Goal: Transaction & Acquisition: Purchase product/service

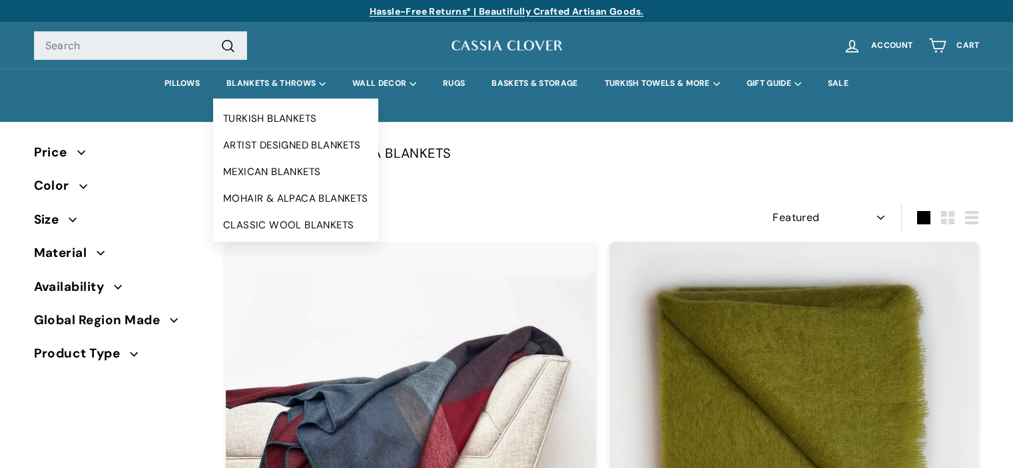
select select "manual"
click at [266, 78] on summary "BLANKETS & THROWS" at bounding box center [276, 84] width 126 height 30
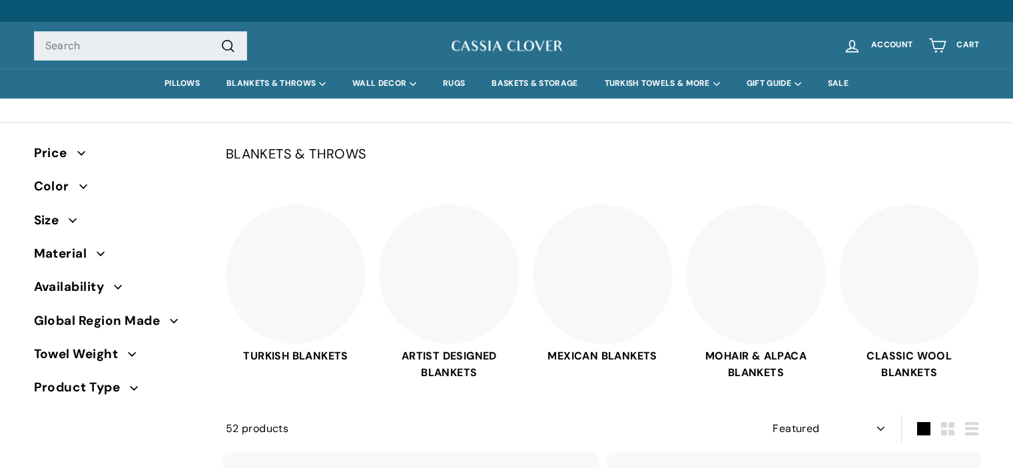
select select "manual"
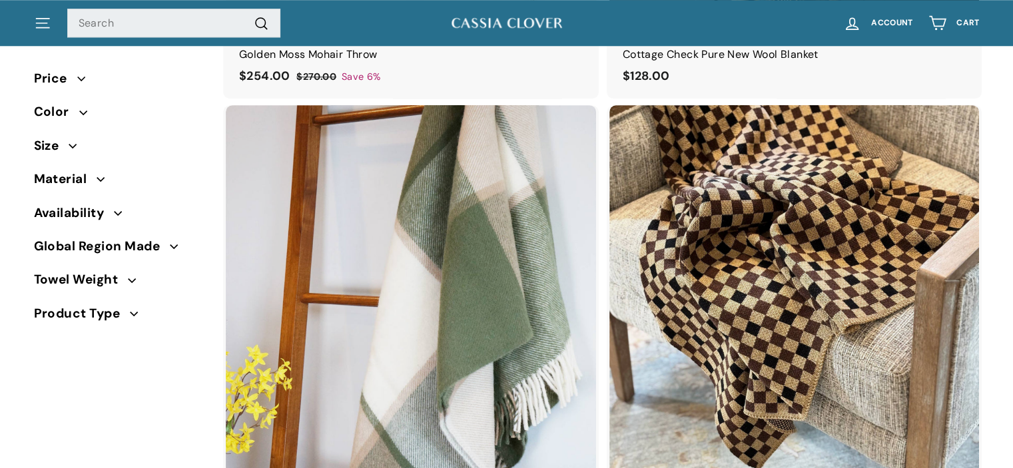
scroll to position [1428, 0]
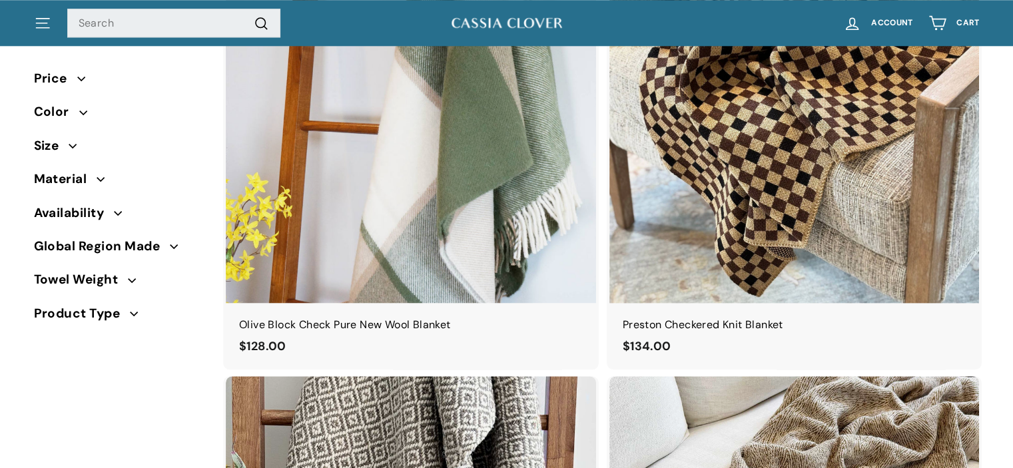
drag, startPoint x: 1019, startPoint y: 19, endPoint x: 1019, endPoint y: 81, distance: 61.9
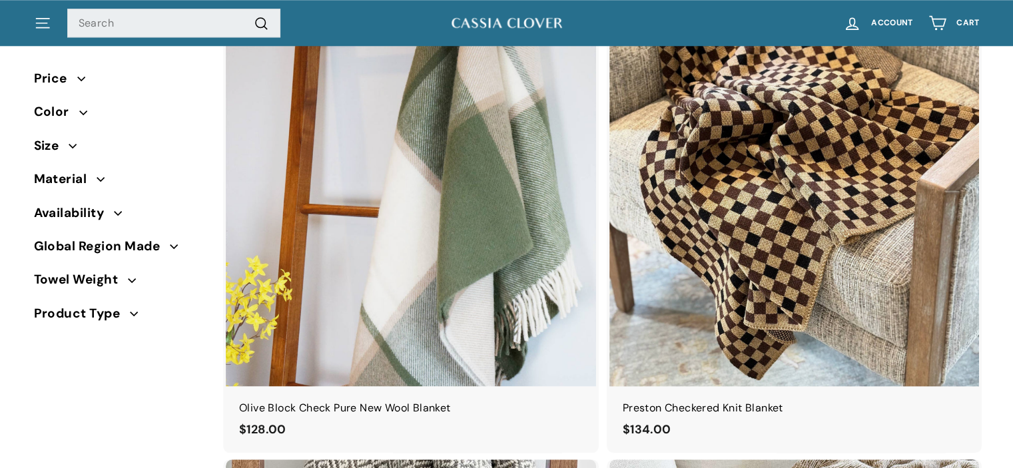
scroll to position [1363, 0]
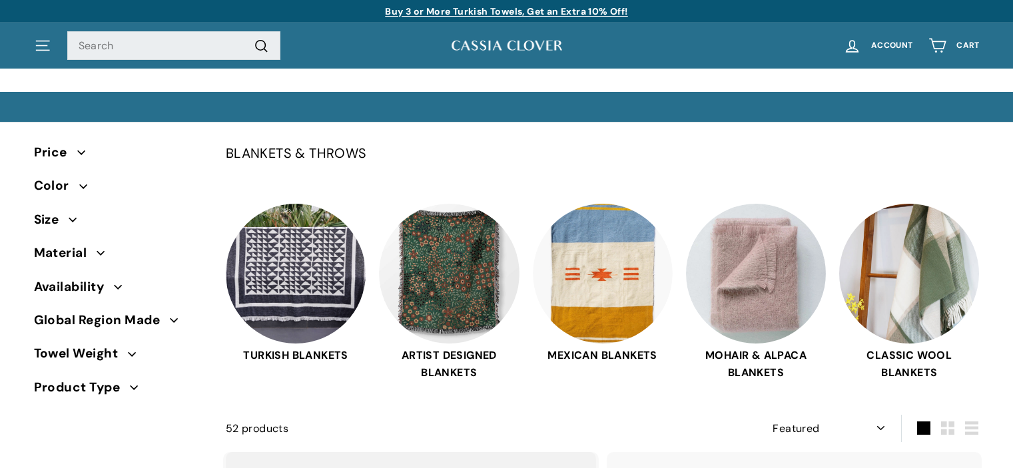
select select "manual"
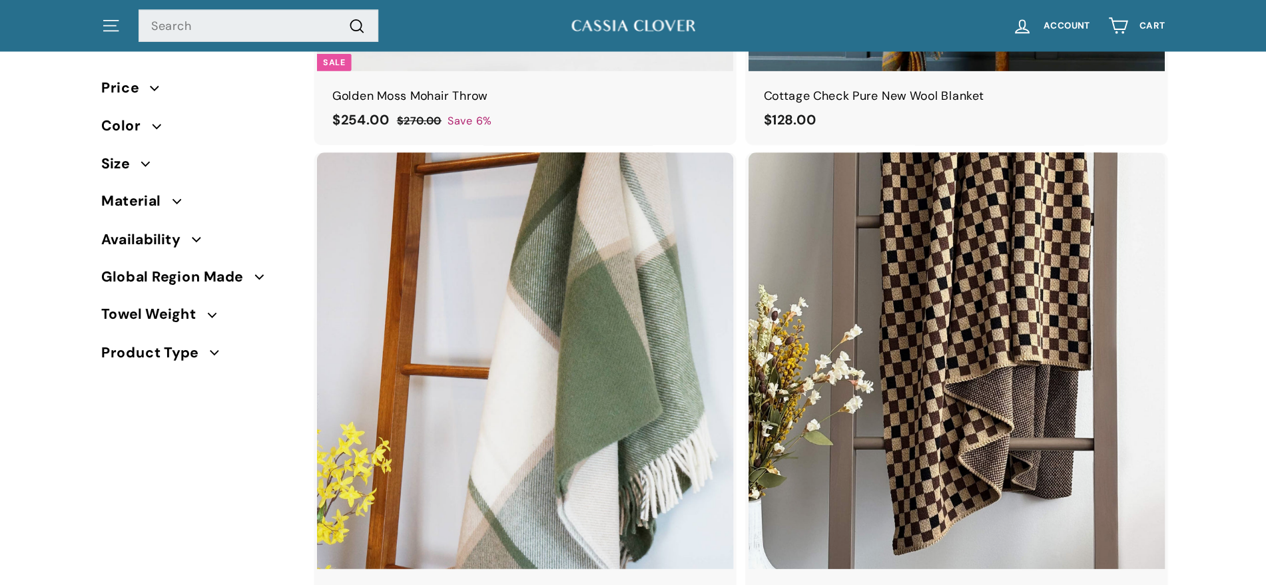
scroll to position [1225, 0]
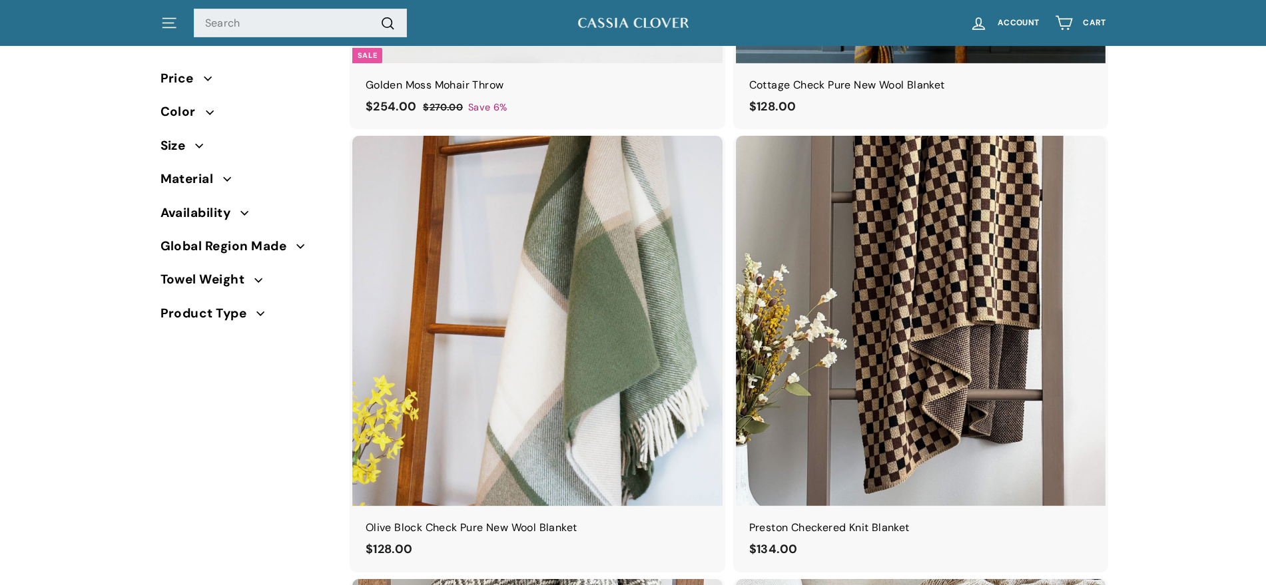
drag, startPoint x: 994, startPoint y: 5, endPoint x: 244, endPoint y: 441, distance: 867.4
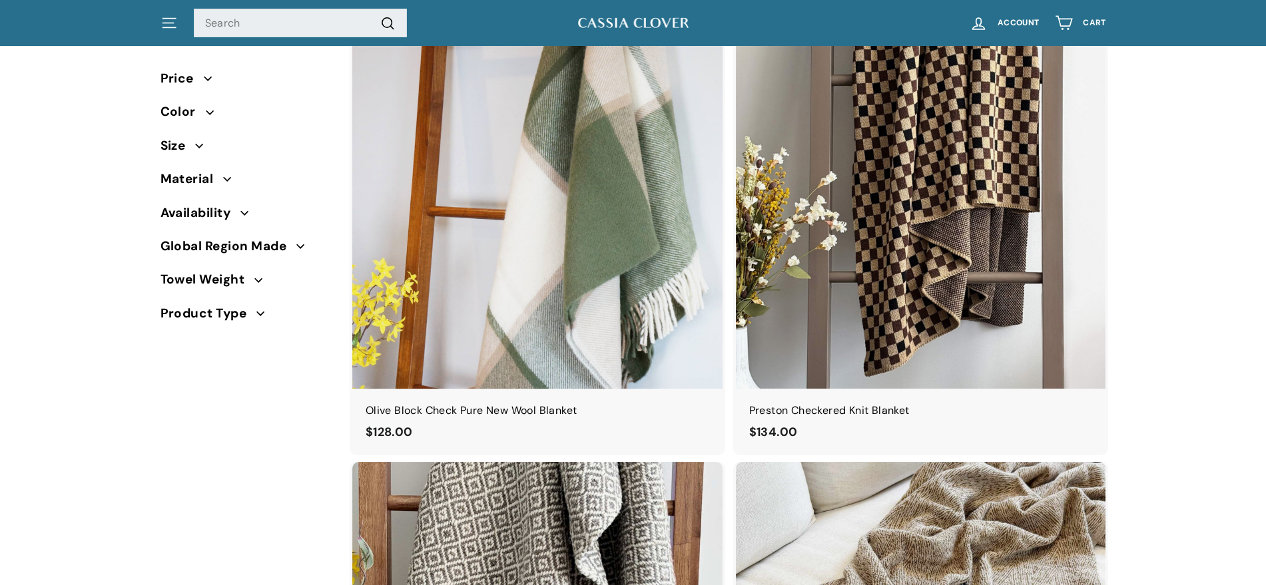
scroll to position [1280, 0]
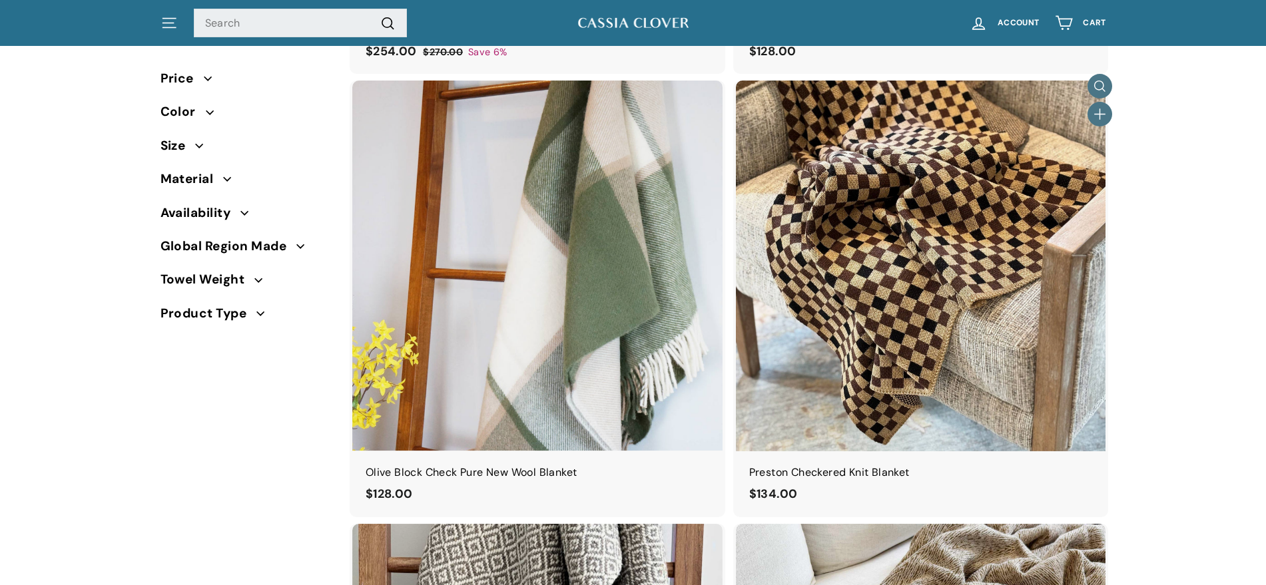
click at [933, 191] on img at bounding box center [921, 266] width 370 height 370
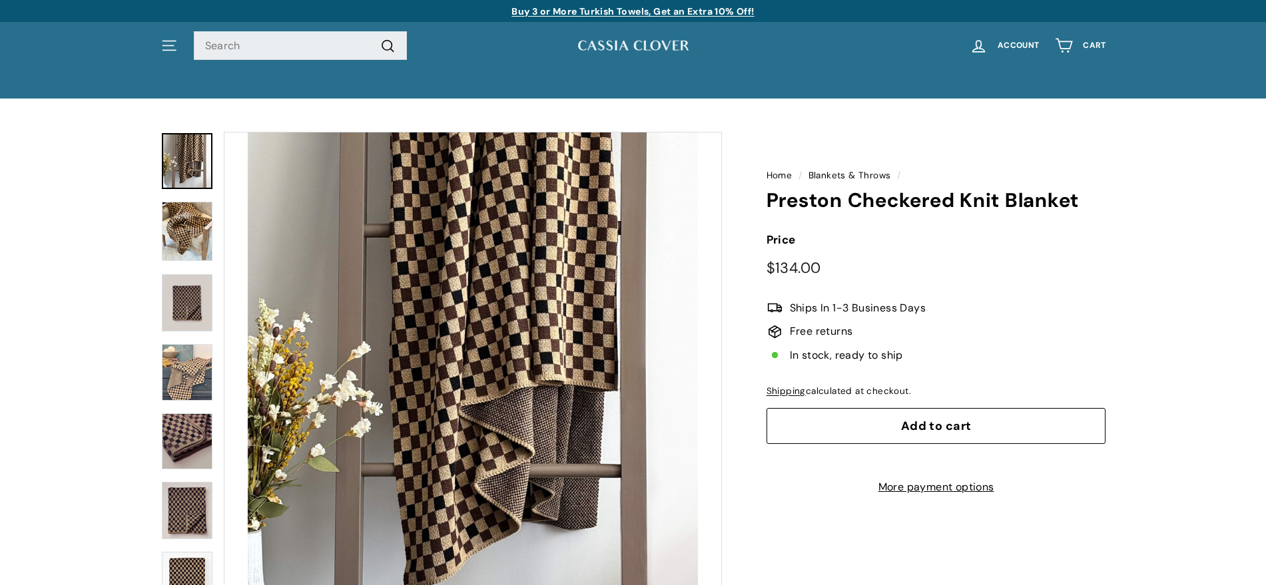
scroll to position [29, 0]
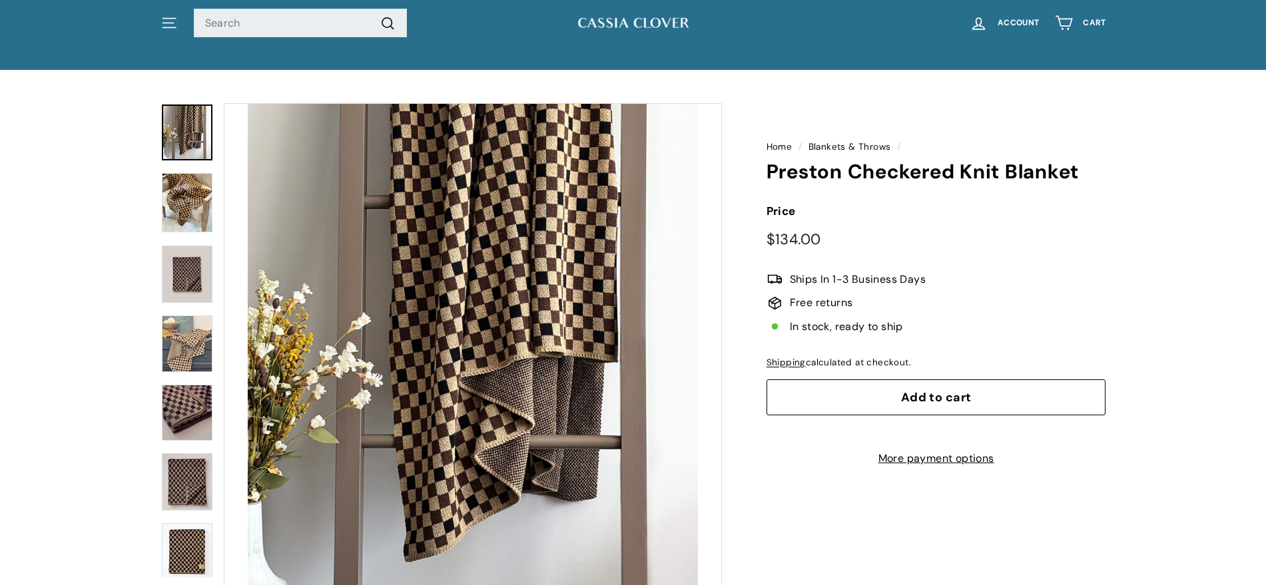
click at [188, 202] on img at bounding box center [187, 203] width 51 height 60
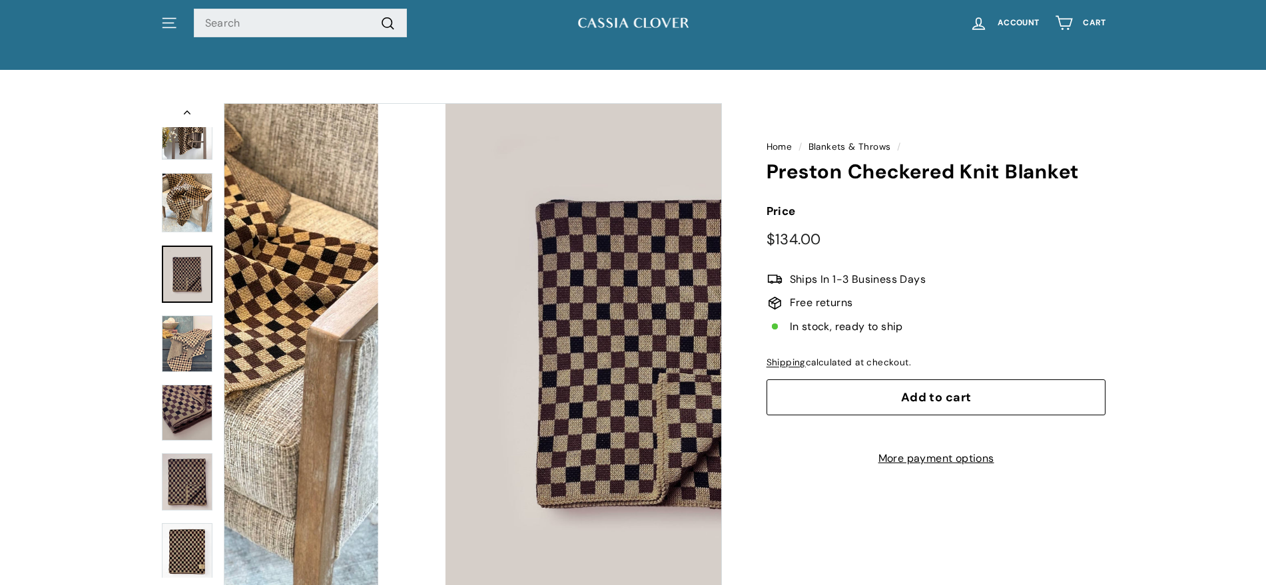
click at [187, 270] on img at bounding box center [187, 274] width 51 height 57
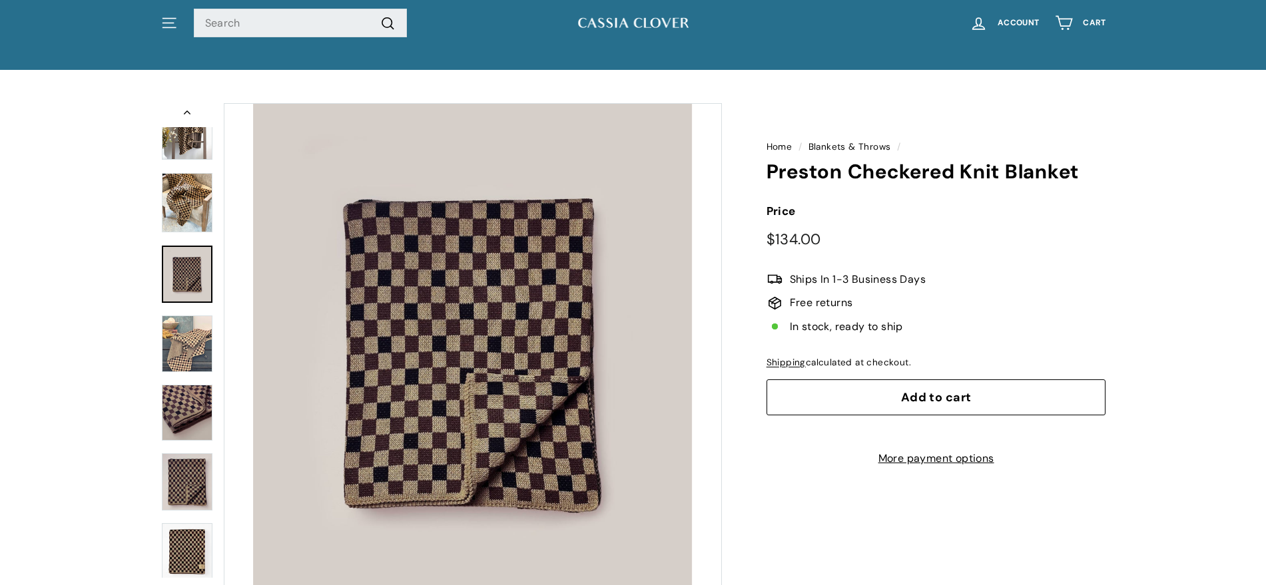
click at [184, 348] on img at bounding box center [187, 344] width 51 height 57
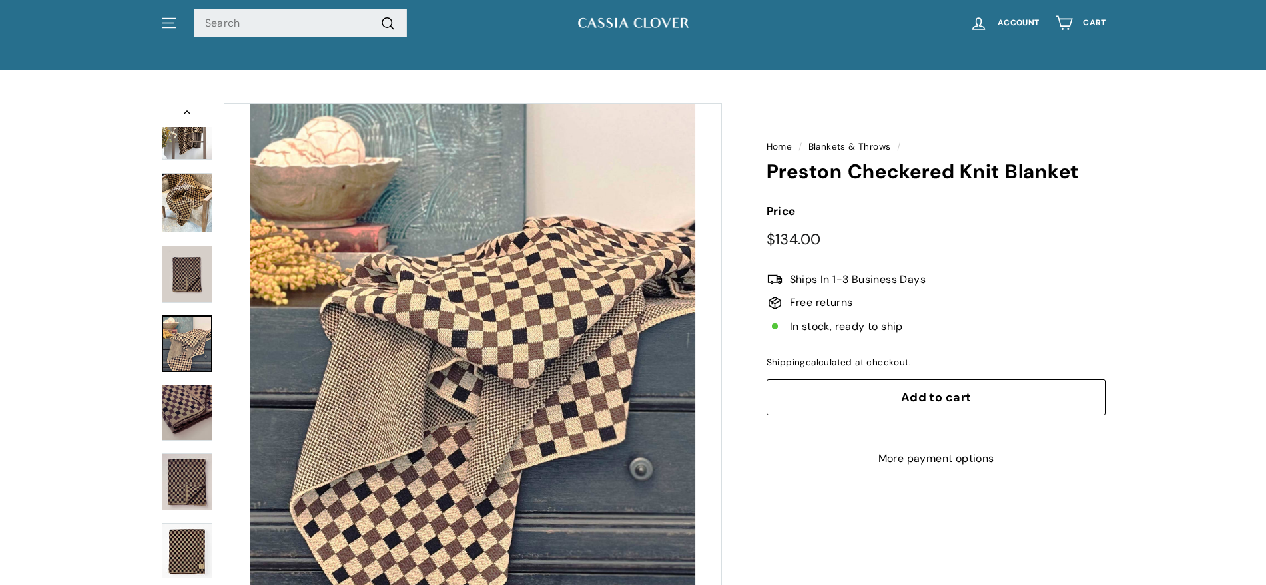
click at [182, 425] on img at bounding box center [187, 413] width 51 height 56
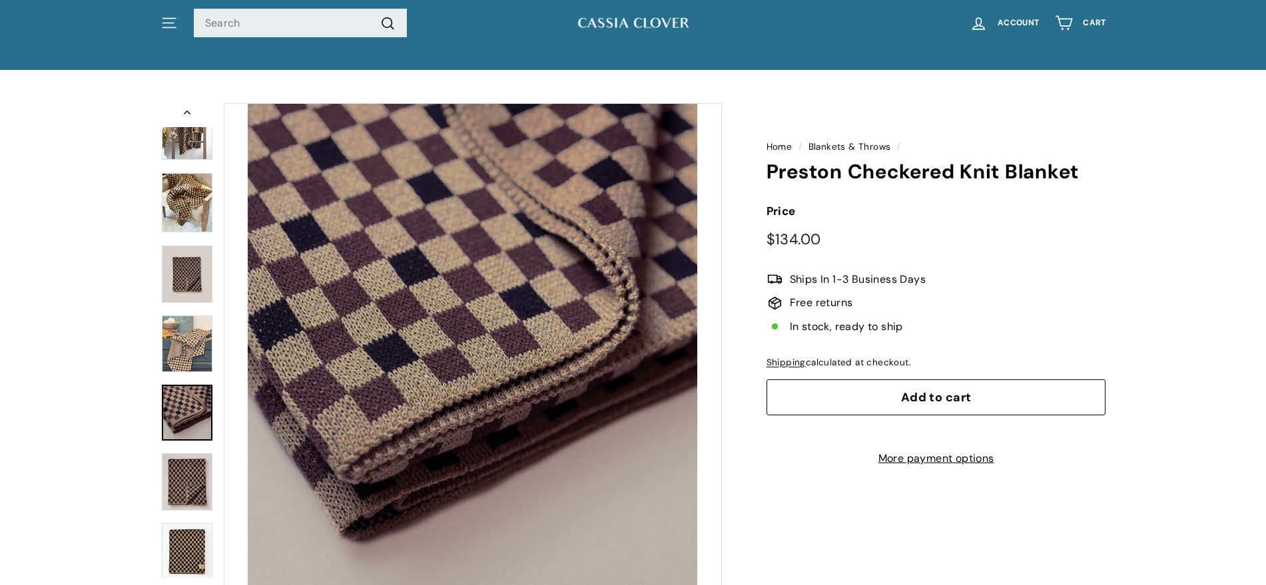
click at [182, 480] on img at bounding box center [187, 481] width 51 height 57
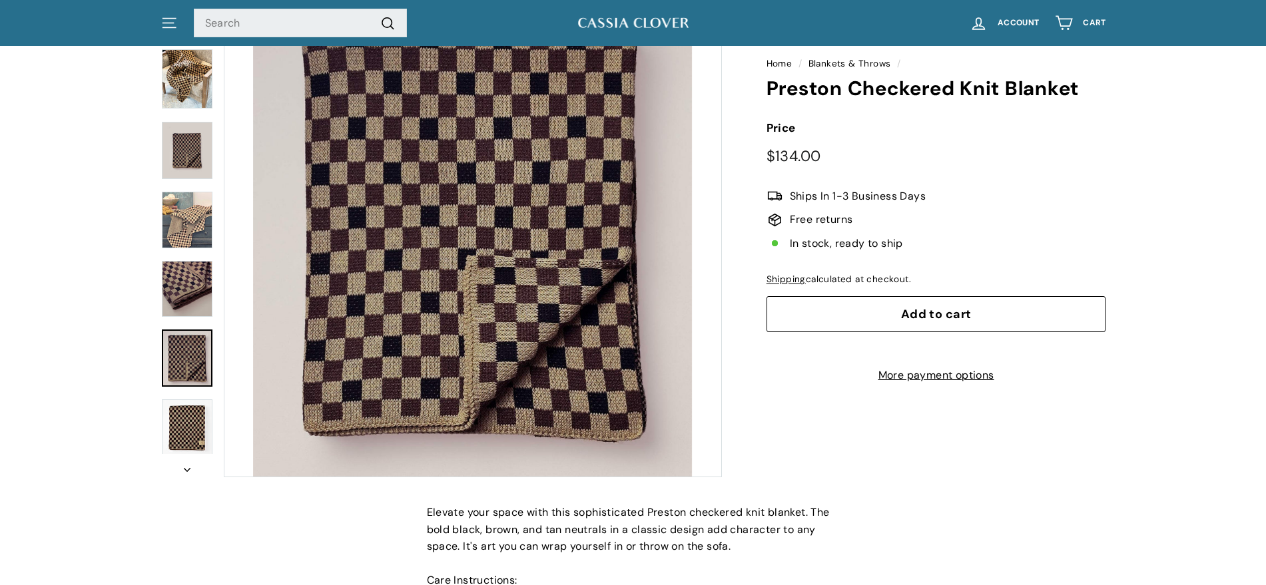
scroll to position [156, 0]
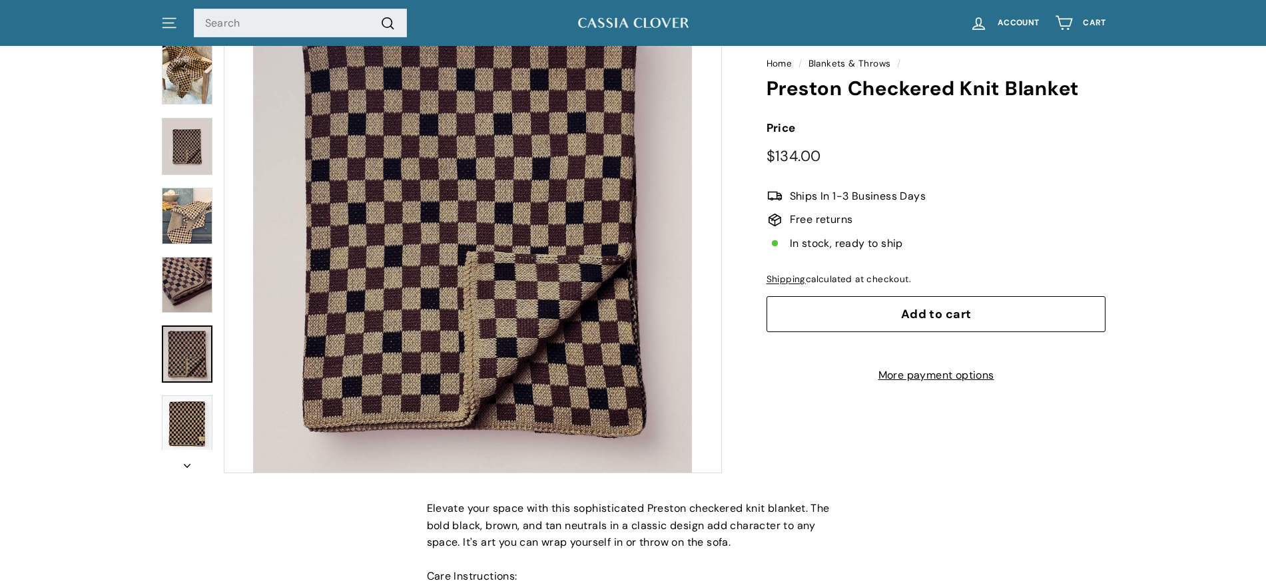
click at [188, 355] on link at bounding box center [187, 354] width 51 height 57
click at [186, 425] on img at bounding box center [187, 424] width 51 height 57
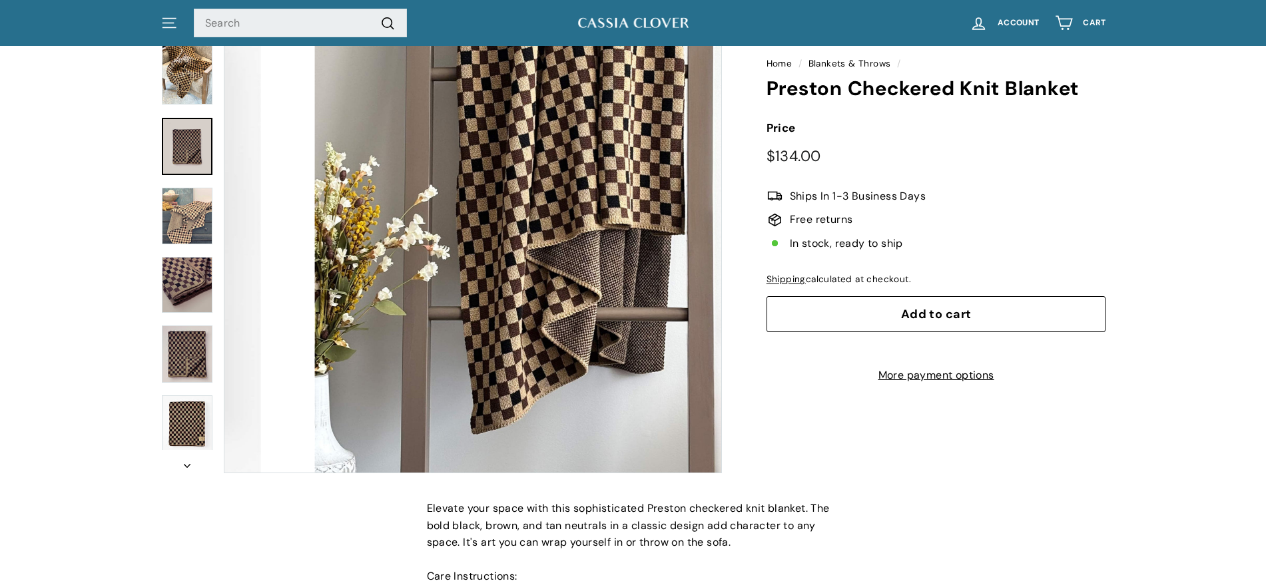
click at [184, 145] on img at bounding box center [187, 146] width 51 height 57
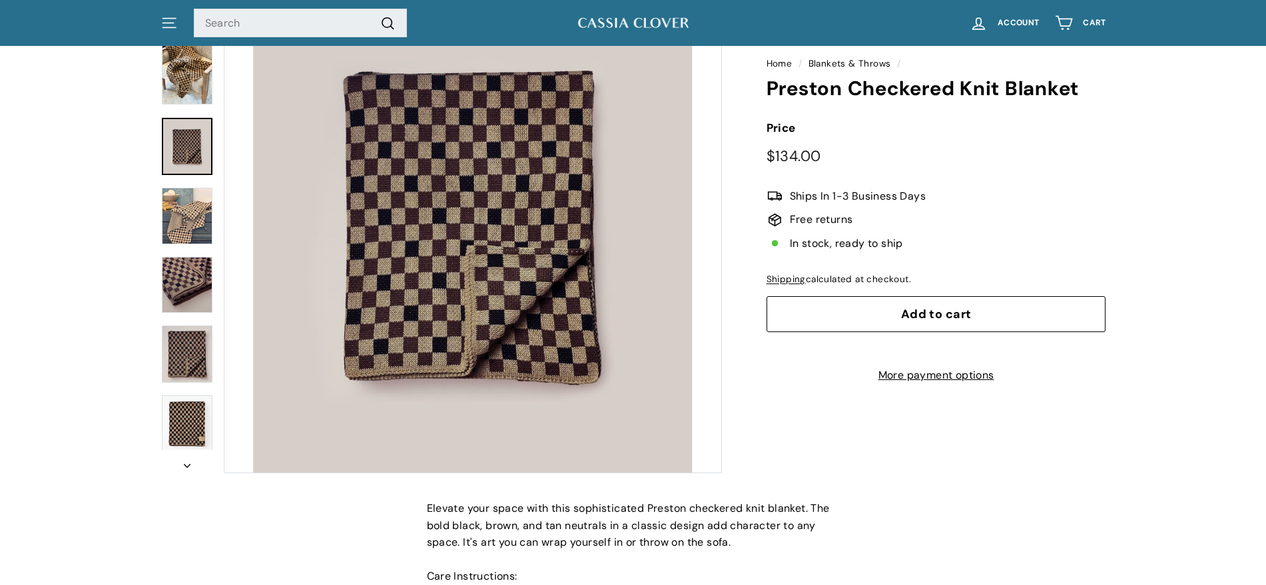
click at [199, 79] on img at bounding box center [187, 75] width 51 height 60
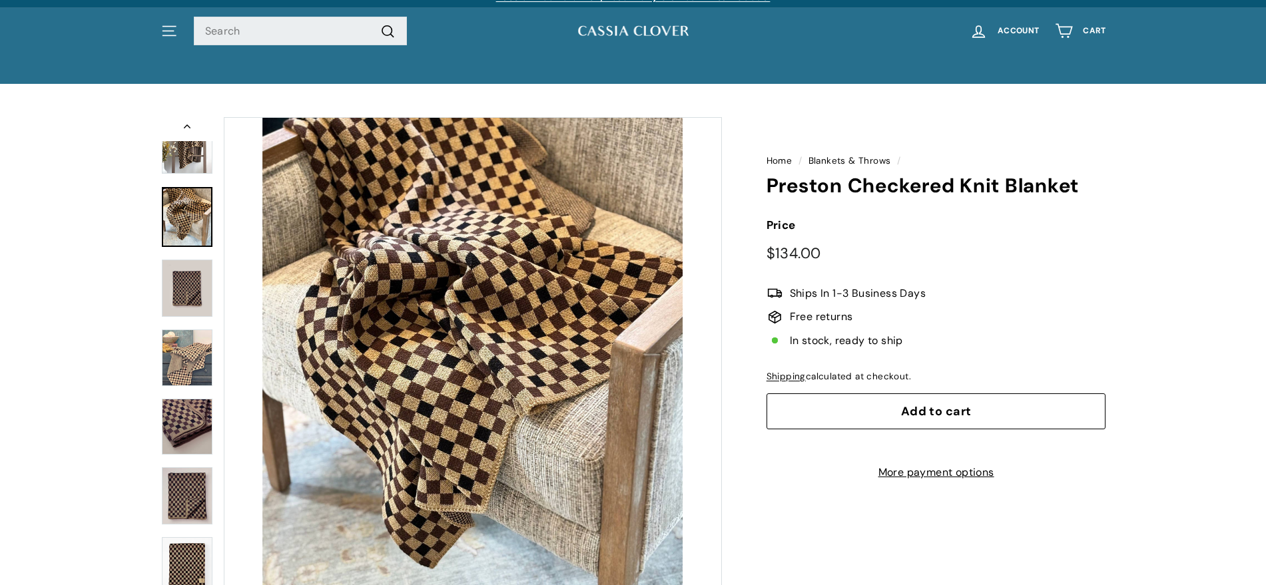
scroll to position [0, 0]
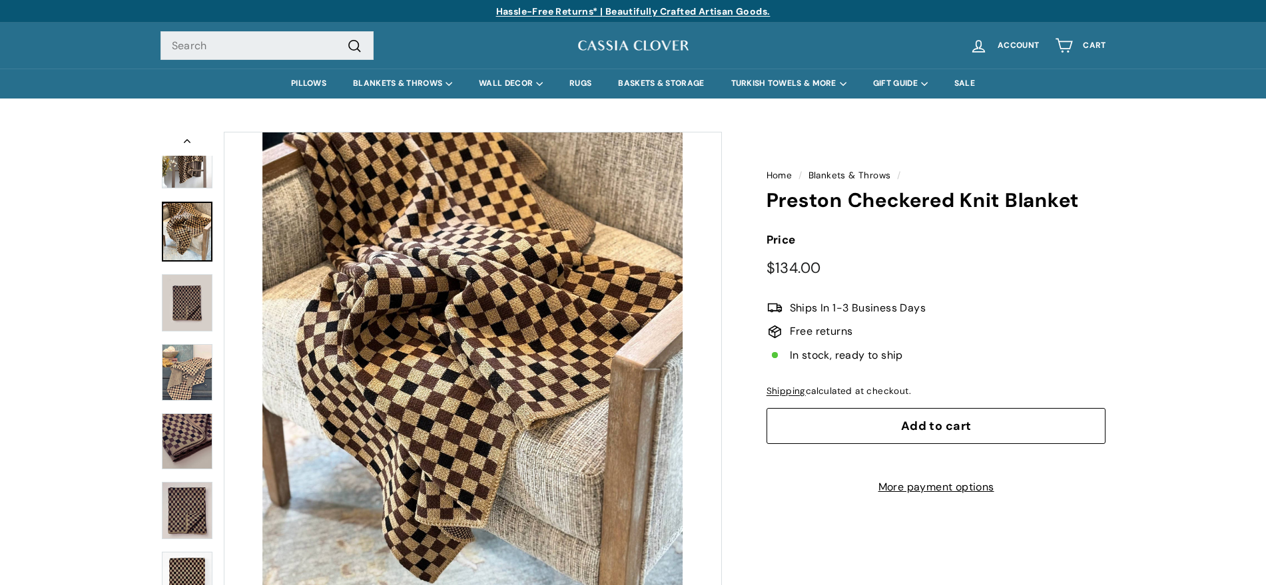
click at [190, 172] on img at bounding box center [187, 160] width 51 height 55
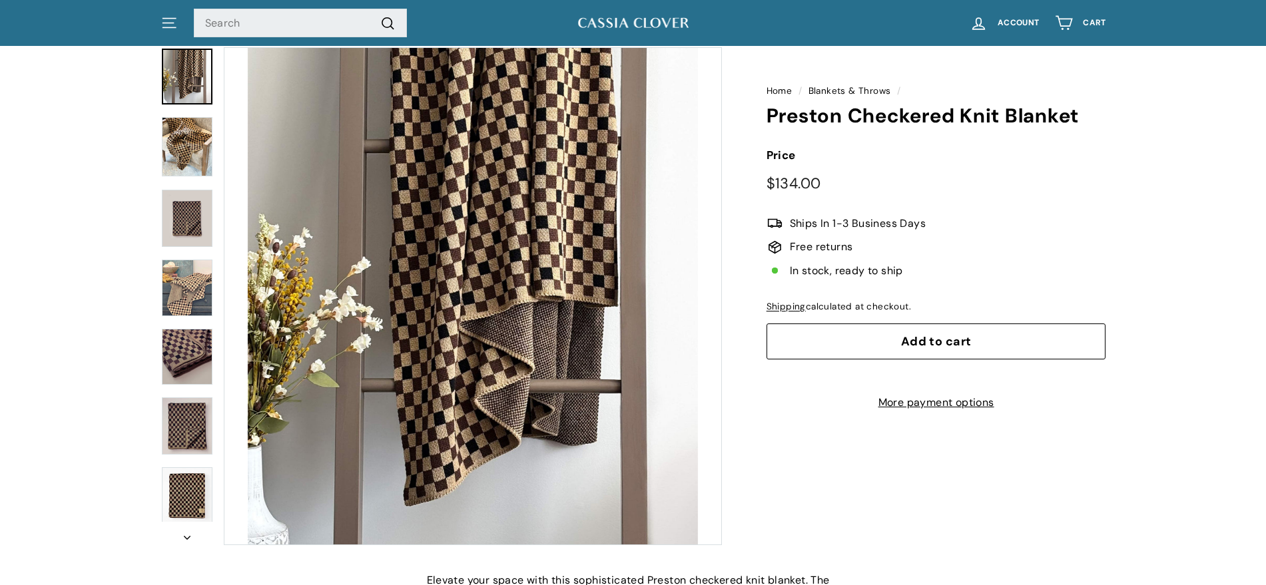
scroll to position [3, 0]
